Goal: Task Accomplishment & Management: Manage account settings

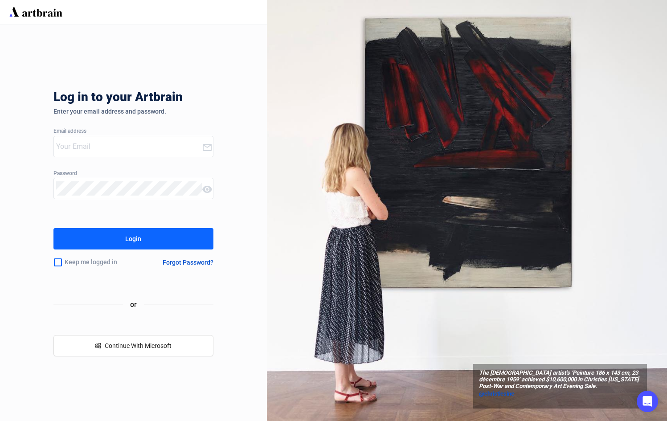
type input "[PERSON_NAME][EMAIL_ADDRESS][DOMAIN_NAME]"
click at [42, 372] on div "Log in to your Artbrain Enter your email address and password. Email address [P…" at bounding box center [133, 223] width 267 height 396
click at [163, 237] on button "Login" at bounding box center [133, 238] width 160 height 21
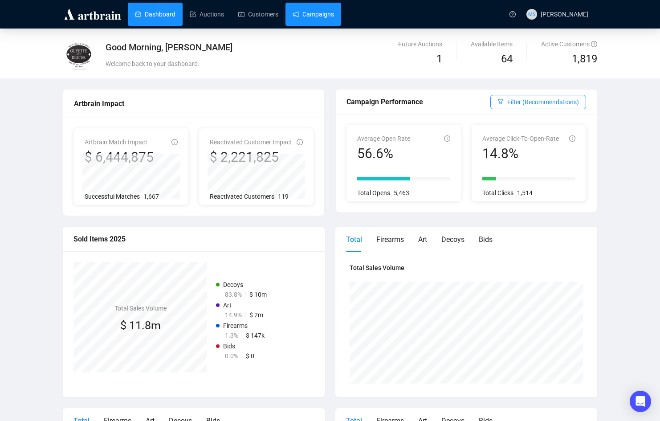
click at [324, 20] on link "Campaigns" at bounding box center [313, 14] width 41 height 23
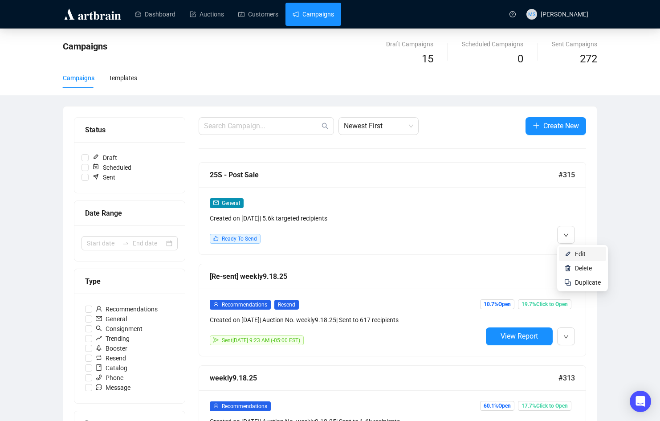
click at [572, 254] on li "Edit" at bounding box center [582, 254] width 47 height 14
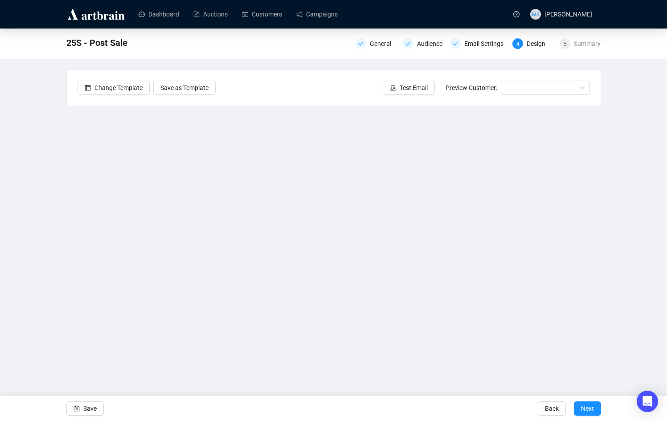
click at [27, 125] on div "25S - Post Sale General Audience Email Settings 4 Design 5 Summary Change Templ…" at bounding box center [333, 198] width 667 height 339
click at [28, 295] on div "25S - Post Sale General Audience Email Settings 4 Design 5 Summary Change Templ…" at bounding box center [333, 198] width 667 height 339
click at [39, 316] on div "25S - Post Sale General Audience Email Settings 4 Design 5 Summary Change Templ…" at bounding box center [333, 198] width 667 height 339
click at [41, 286] on div "25S - Post Sale General Audience Email Settings 4 Design 5 Summary Change Templ…" at bounding box center [333, 198] width 667 height 339
click at [50, 321] on div "25S - Post Sale General Audience Email Settings 4 Design 5 Summary Change Templ…" at bounding box center [333, 198] width 667 height 339
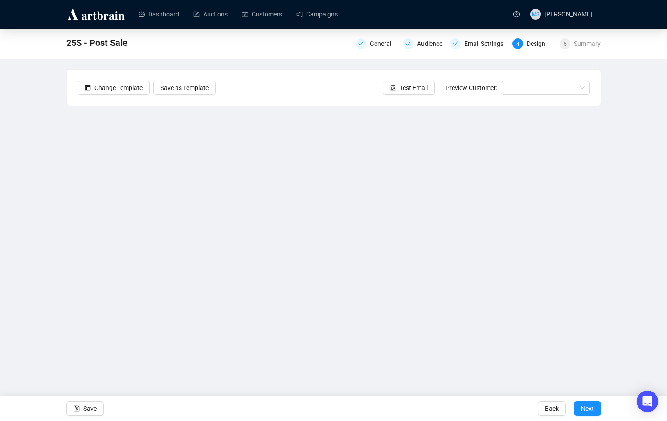
click at [63, 312] on div "25S - Post Sale General Audience Email Settings 4 Design 5 Summary Change Templ…" at bounding box center [333, 198] width 667 height 339
click at [38, 318] on div "25S - Post Sale General Audience Email Settings 4 Design 5 Summary Change Templ…" at bounding box center [333, 198] width 667 height 339
click at [87, 412] on span "Save" at bounding box center [89, 408] width 13 height 25
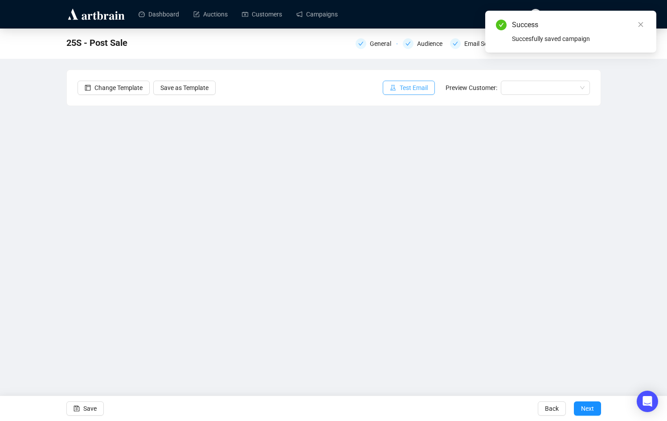
click at [400, 91] on button "Test Email" at bounding box center [409, 88] width 52 height 14
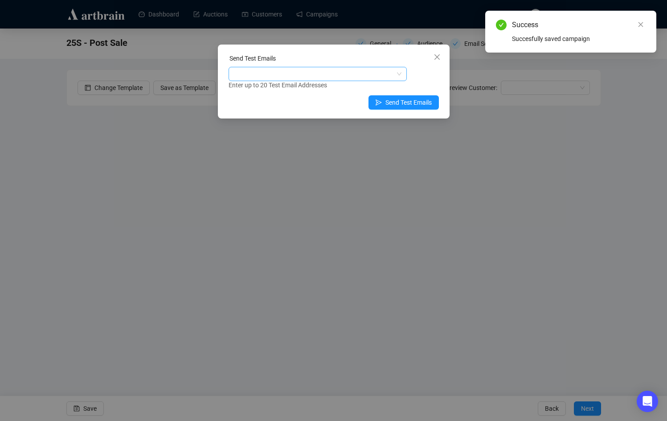
click at [350, 78] on div at bounding box center [312, 74] width 165 height 12
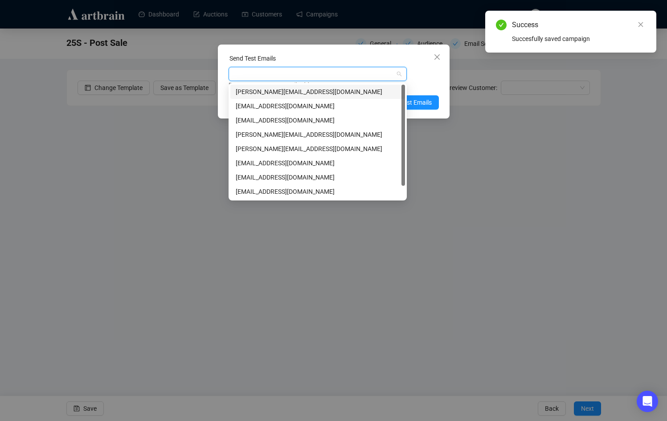
click at [303, 95] on div "[PERSON_NAME][EMAIL_ADDRESS][DOMAIN_NAME]" at bounding box center [318, 92] width 164 height 10
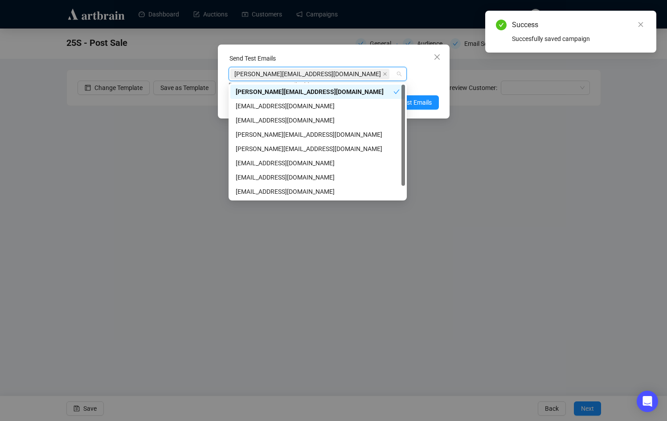
click at [439, 78] on div "Send Test Emails [PERSON_NAME][EMAIL_ADDRESS][DOMAIN_NAME] Enter up to 20 Test …" at bounding box center [334, 82] width 232 height 74
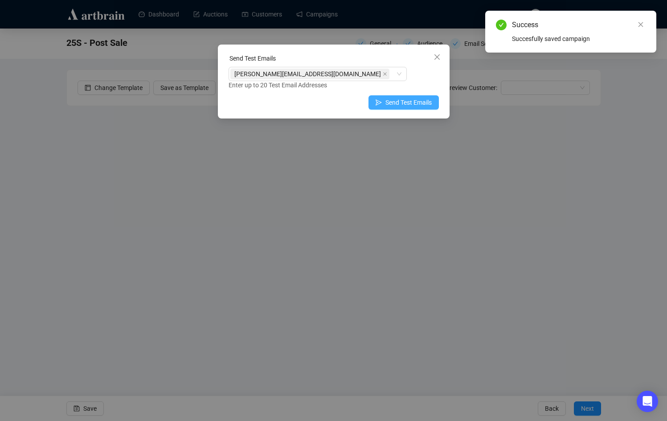
click at [425, 101] on span "Send Test Emails" at bounding box center [408, 103] width 46 height 10
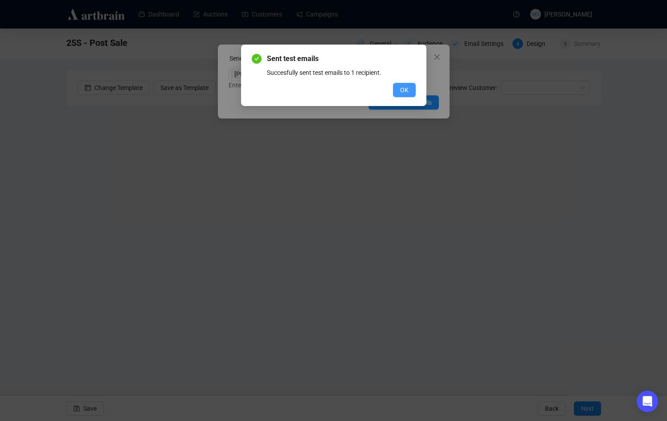
click at [412, 90] on button "OK" at bounding box center [404, 90] width 23 height 14
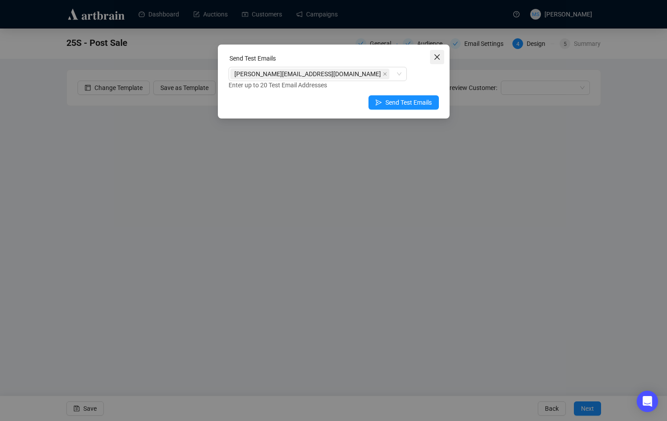
click at [435, 59] on icon "close" at bounding box center [436, 56] width 5 height 5
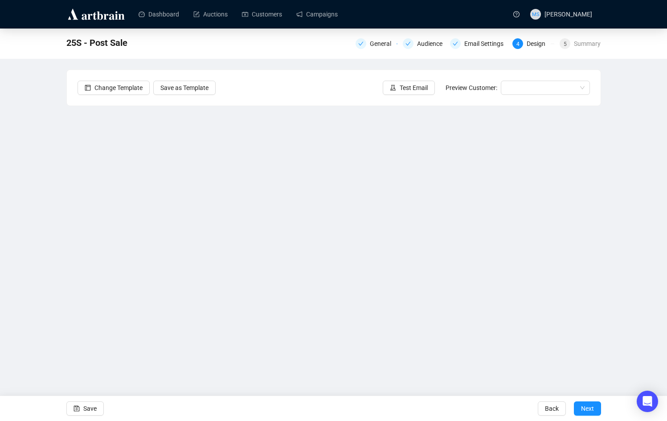
click at [628, 128] on div "25S - Post Sale General Audience Email Settings 4 Design 5 Summary Change Templ…" at bounding box center [333, 198] width 667 height 339
drag, startPoint x: 53, startPoint y: 121, endPoint x: 82, endPoint y: 72, distance: 57.3
click at [53, 121] on div "25S - Post Sale General Audience Email Settings 4 Design 5 Summary Change Templ…" at bounding box center [333, 198] width 667 height 339
click at [330, 20] on link "Campaigns" at bounding box center [316, 14] width 41 height 23
